Goal: Task Accomplishment & Management: Manage account settings

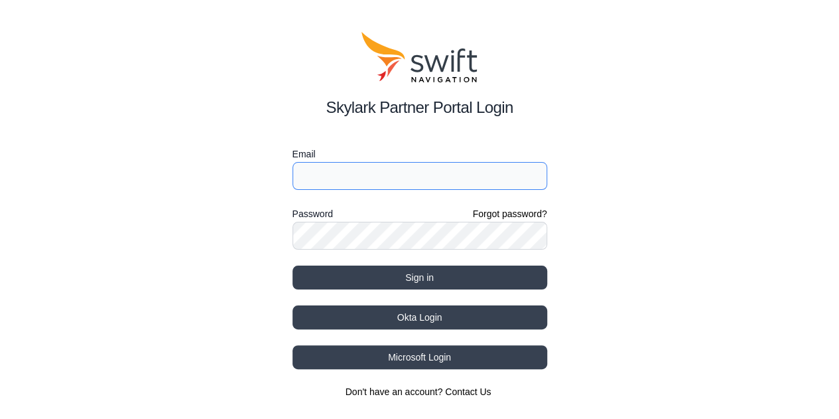
click at [350, 184] on input "Email" at bounding box center [420, 176] width 255 height 28
type input "S"
type input "[EMAIL_ADDRESS][DOMAIN_NAME]"
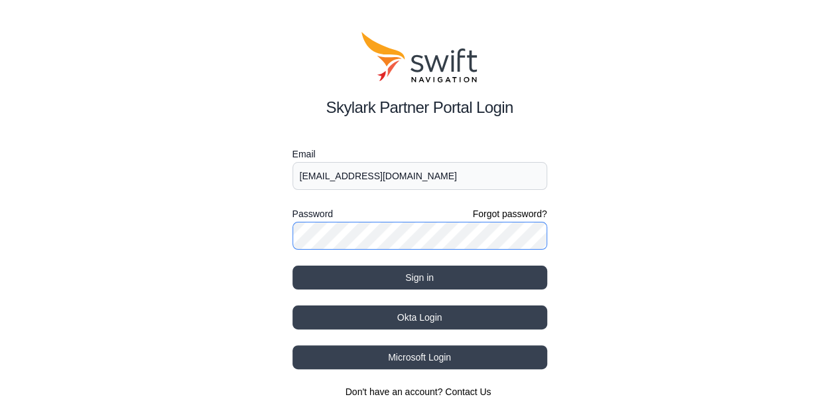
click at [293, 265] on button "Sign in" at bounding box center [420, 277] width 255 height 24
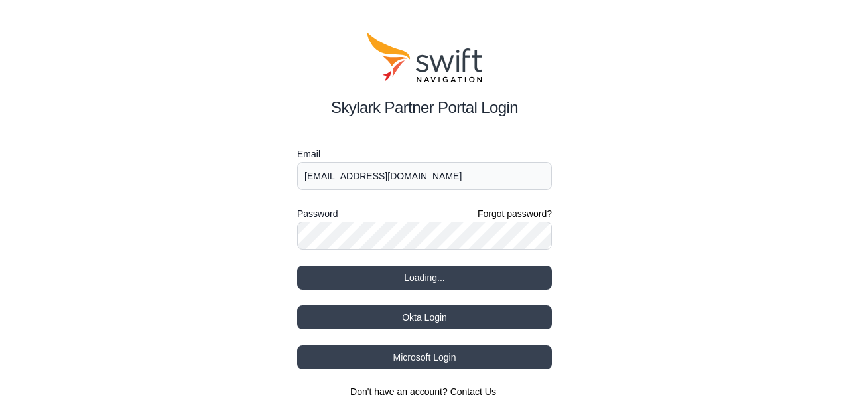
select select
